Goal: Navigation & Orientation: Find specific page/section

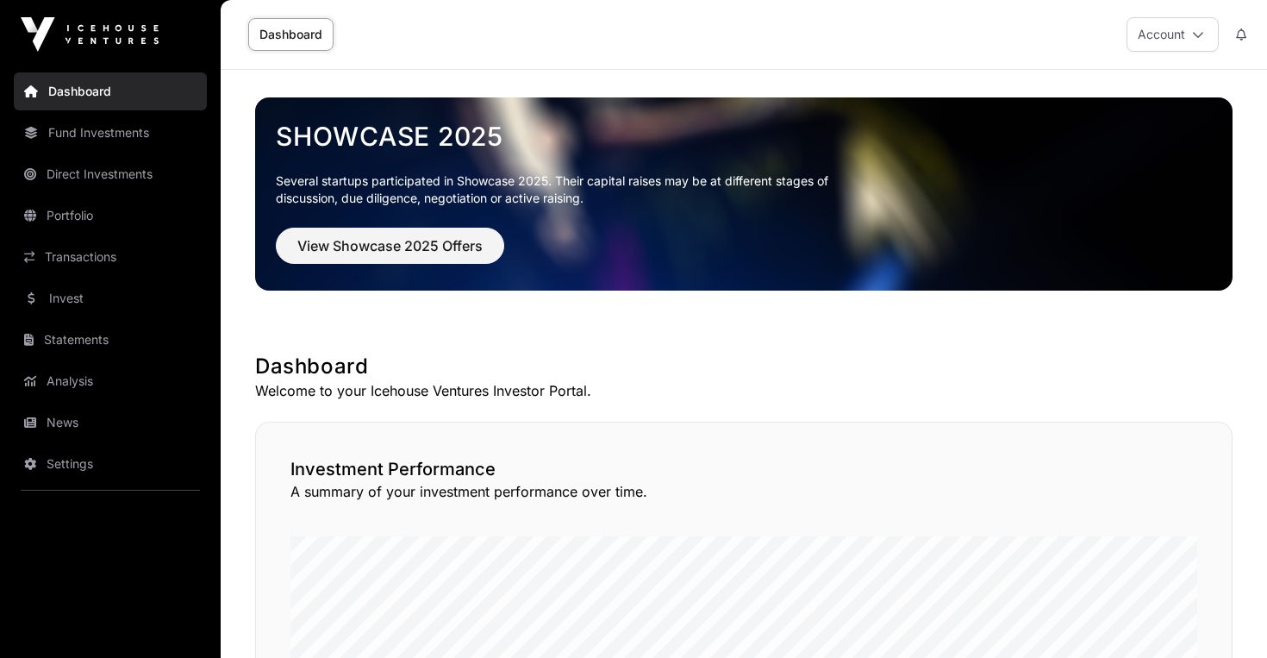
click at [100, 128] on link "Fund Investments" at bounding box center [110, 133] width 193 height 38
click at [78, 170] on link "Direct Investments" at bounding box center [110, 174] width 193 height 38
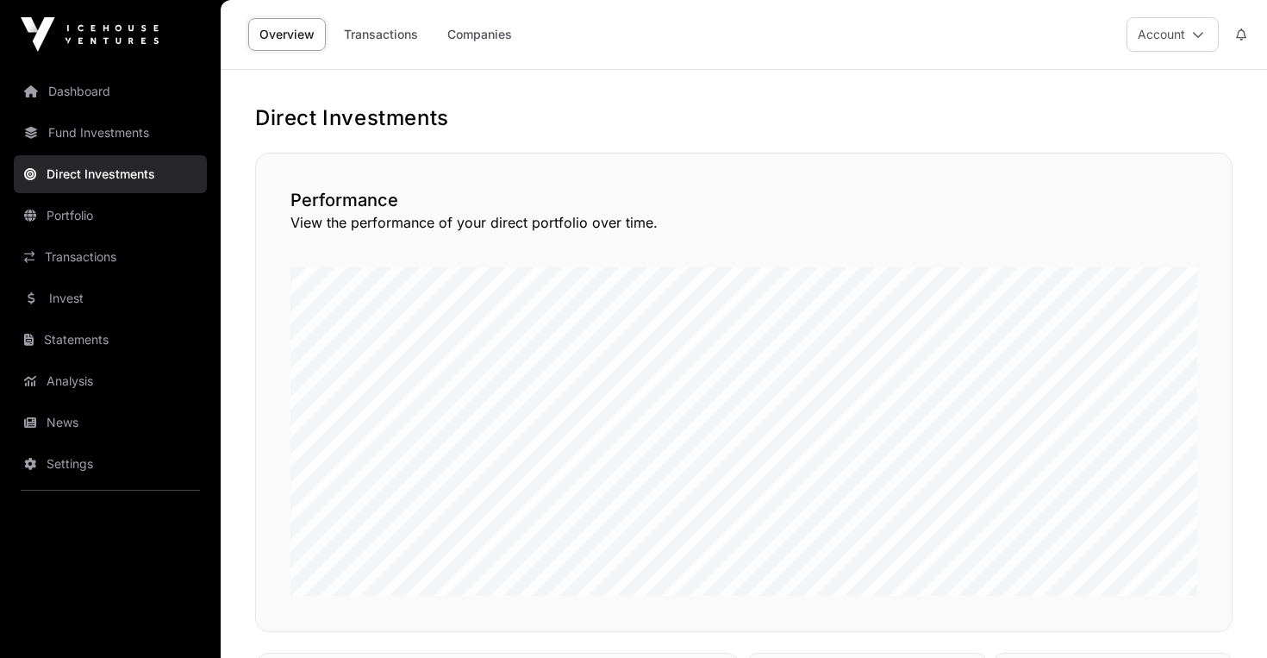
click at [103, 131] on link "Fund Investments" at bounding box center [110, 133] width 193 height 38
click at [88, 220] on link "Portfolio" at bounding box center [110, 215] width 193 height 38
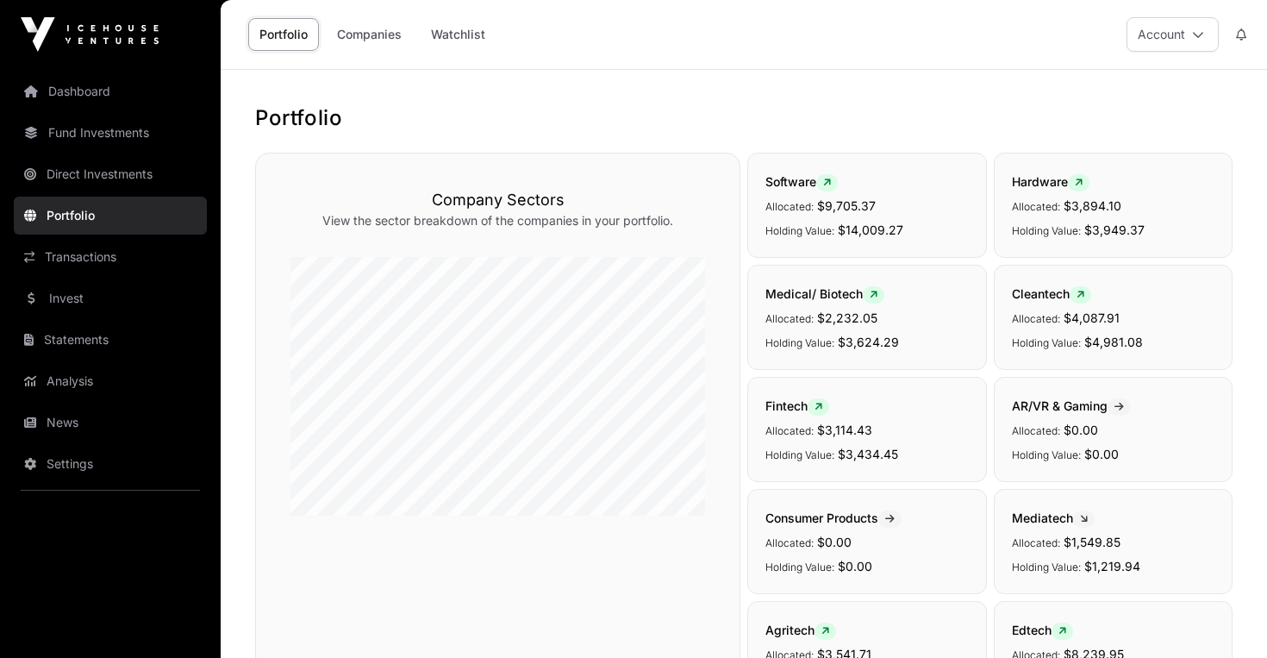
click at [85, 162] on link "Direct Investments" at bounding box center [110, 174] width 193 height 38
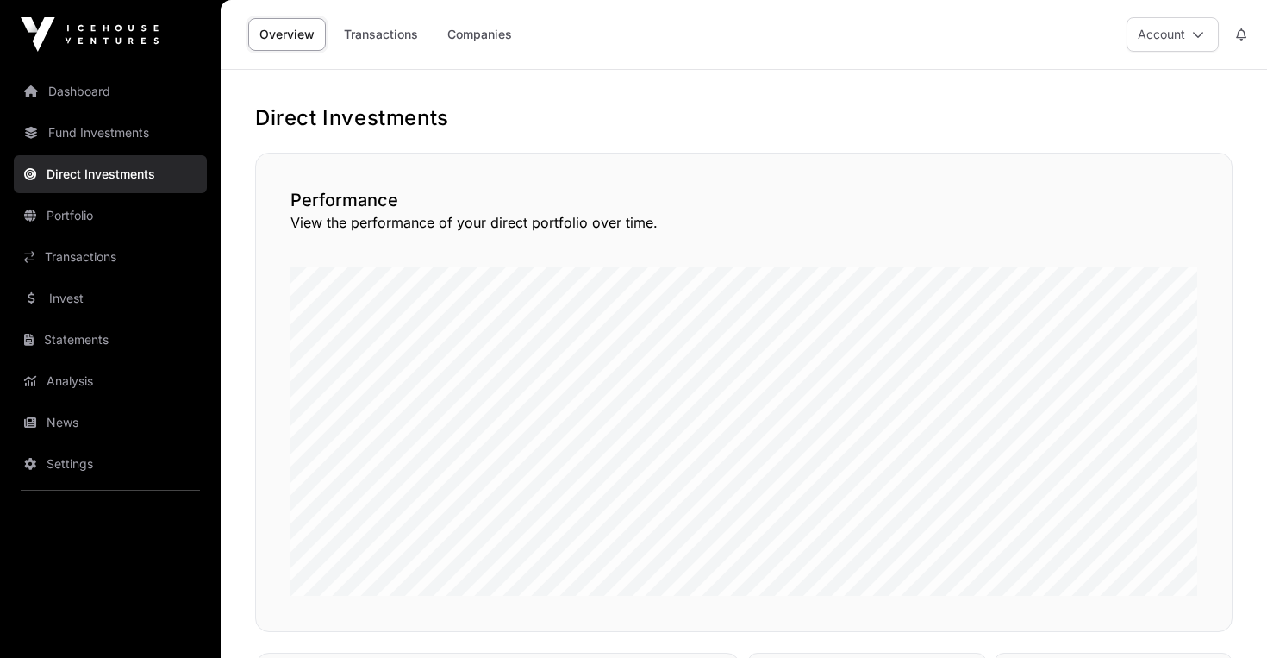
click at [125, 138] on link "Fund Investments" at bounding box center [110, 133] width 193 height 38
